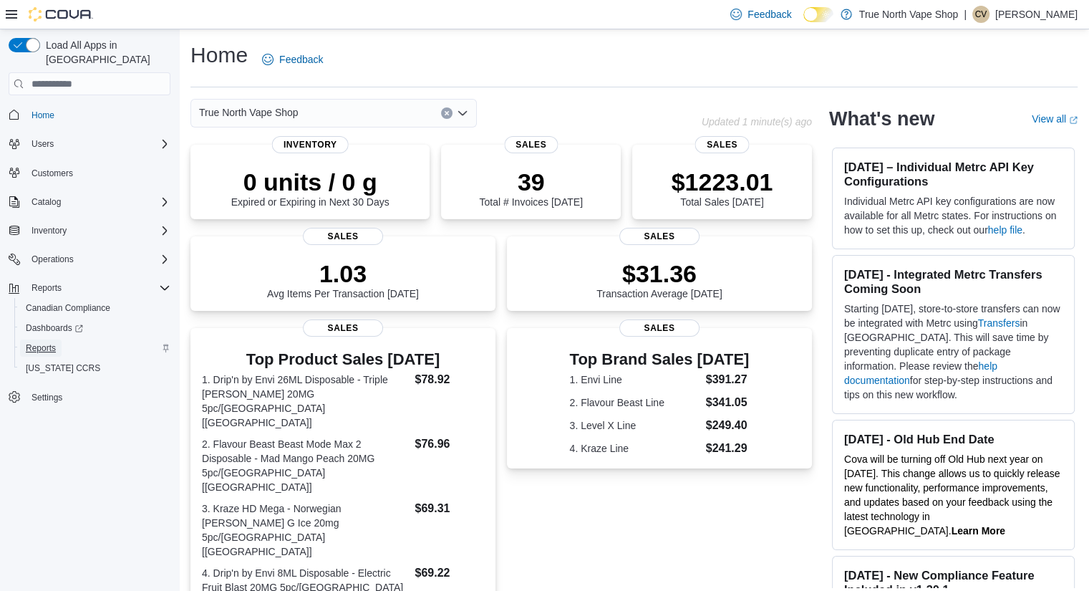
click at [47, 342] on span "Reports" at bounding box center [41, 347] width 30 height 11
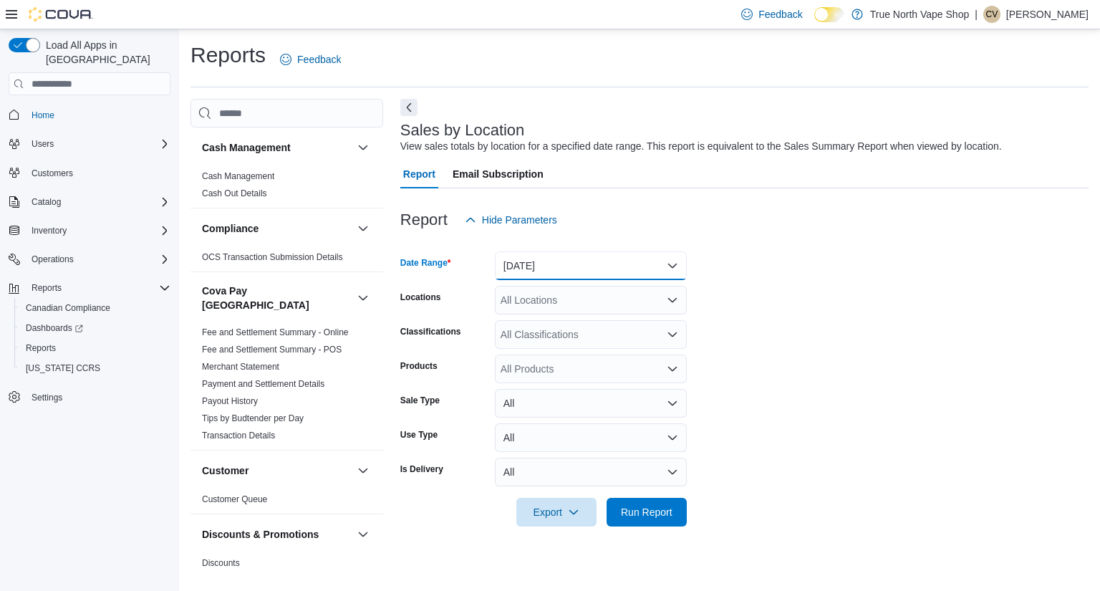
click at [602, 263] on button "Yesterday" at bounding box center [591, 265] width 192 height 29
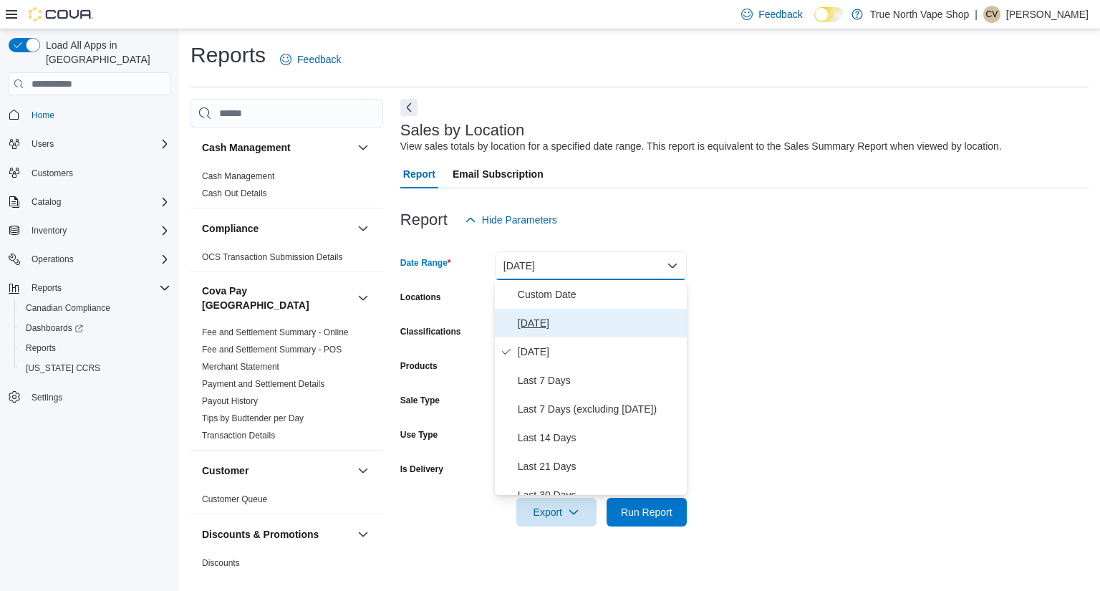
click at [528, 317] on span "Today" at bounding box center [599, 322] width 163 height 17
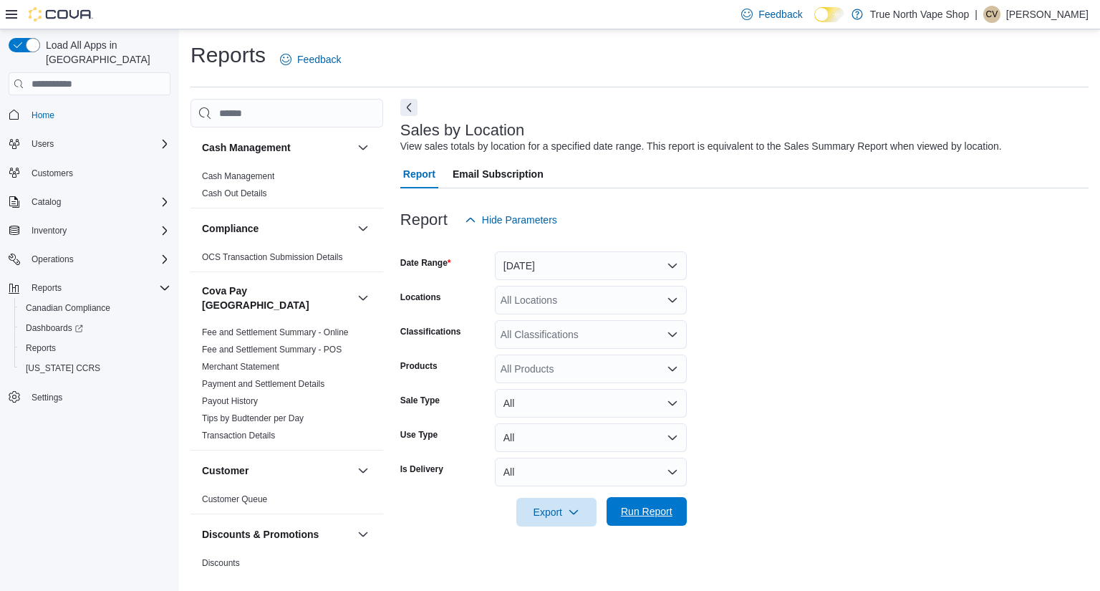
click at [640, 512] on span "Run Report" at bounding box center [647, 511] width 52 height 14
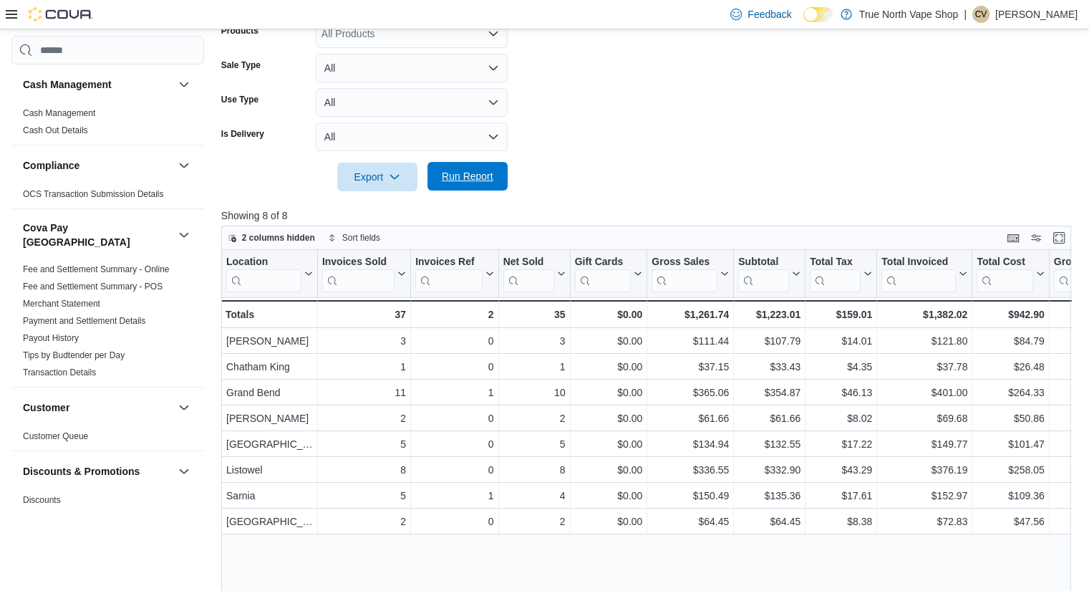
click at [468, 175] on span "Run Report" at bounding box center [468, 176] width 52 height 14
click at [473, 175] on span "Run Report" at bounding box center [468, 176] width 52 height 14
click at [483, 176] on span "Run Report" at bounding box center [468, 176] width 52 height 14
